Goal: Complete application form

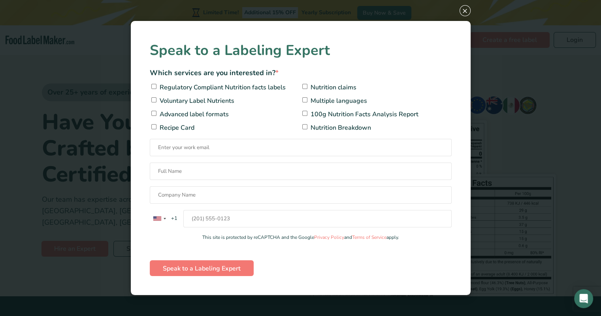
click at [154, 86] on input"] "Regulatory Compliant Nutrition facts labels" at bounding box center [153, 86] width 5 height 5
checkbox input"] "true"
click at [210, 145] on input "Contact form" at bounding box center [301, 147] width 302 height 17
type input "[PERSON_NAME][EMAIL_ADDRESS][DOMAIN_NAME]"
type input "[PERSON_NAME]"
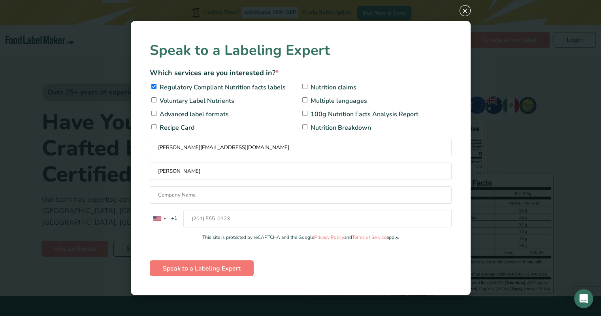
type input "Formula Fresh - Destin, [GEOGRAPHIC_DATA]"
type input "15047220172"
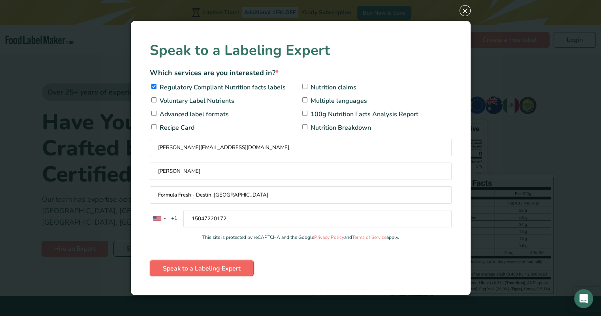
click at [188, 268] on input "Speak to a Labeling Expert" at bounding box center [202, 268] width 104 height 16
